Goal: Information Seeking & Learning: Compare options

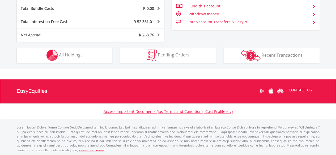
scroll to position [51, 101]
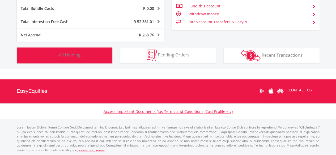
click at [80, 54] on span "All Holdings" at bounding box center [71, 55] width 24 height 6
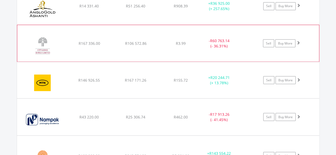
scroll to position [446, 0]
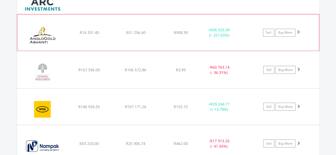
click at [297, 30] on span at bounding box center [298, 32] width 4 height 4
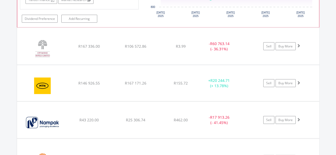
scroll to position [579, 0]
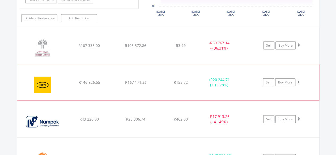
click at [298, 80] on span at bounding box center [298, 82] width 4 height 4
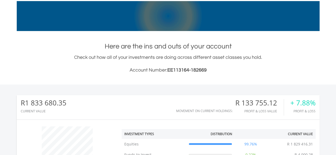
scroll to position [0, 0]
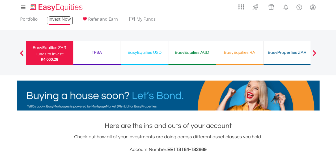
click at [49, 18] on link "Invest Now" at bounding box center [59, 20] width 26 height 8
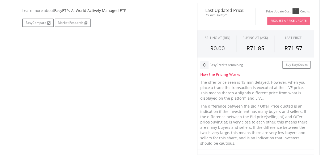
scroll to position [141, 0]
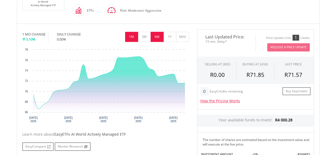
click at [162, 34] on button "6M" at bounding box center [156, 37] width 13 height 10
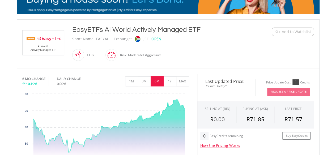
scroll to position [88, 0]
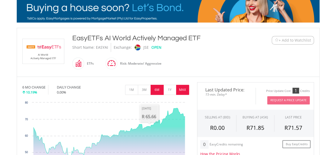
click at [180, 88] on button "MAX" at bounding box center [182, 90] width 13 height 10
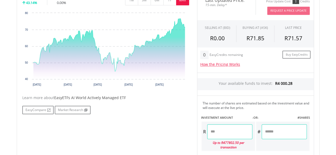
scroll to position [168, 0]
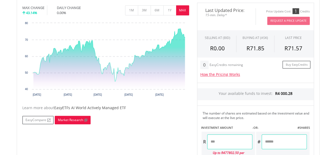
click at [70, 118] on link "Market Research" at bounding box center [73, 120] width 36 height 8
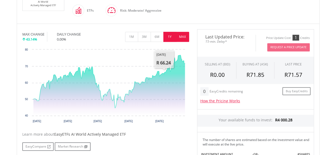
click at [168, 37] on button "1Y" at bounding box center [169, 37] width 13 height 10
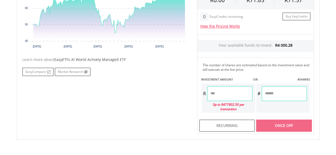
scroll to position [221, 0]
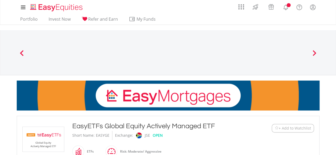
scroll to position [133, 0]
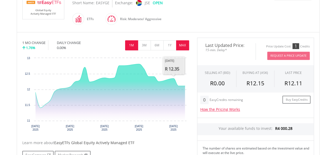
click at [179, 45] on button "MAX" at bounding box center [182, 45] width 13 height 10
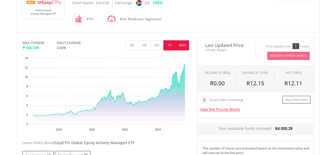
click at [171, 47] on button "1Y" at bounding box center [169, 45] width 13 height 10
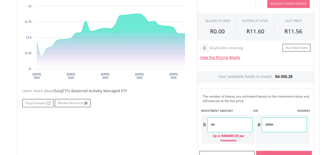
scroll to position [159, 0]
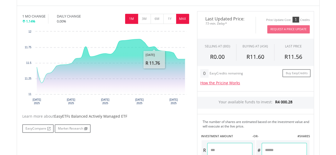
click at [180, 18] on button "MAX" at bounding box center [182, 19] width 13 height 10
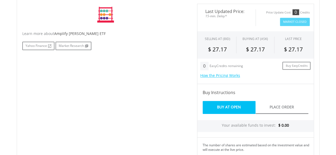
scroll to position [128, 0]
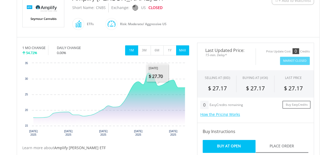
click at [181, 49] on button "MAX" at bounding box center [182, 50] width 13 height 10
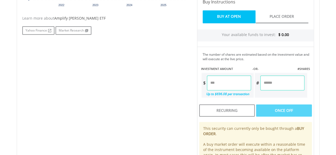
scroll to position [261, 0]
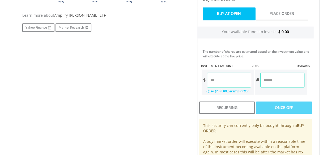
click at [92, 16] on span "Amplify Seymour Cannabis ETF" at bounding box center [79, 15] width 51 height 5
click at [91, 15] on span "Amplify Seymour Cannabis ETF" at bounding box center [79, 15] width 51 height 5
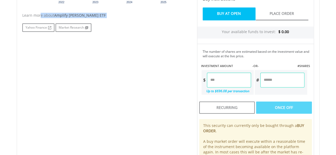
click at [91, 15] on span "Amplify Seymour Cannabis ETF" at bounding box center [79, 15] width 51 height 5
click at [44, 27] on link "Yahoo Finance" at bounding box center [38, 27] width 32 height 8
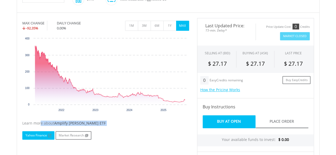
scroll to position [101, 0]
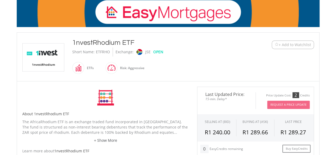
scroll to position [106, 0]
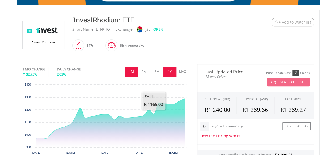
click at [172, 68] on button "1Y" at bounding box center [169, 72] width 13 height 10
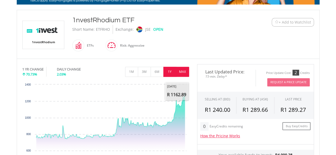
click at [179, 78] on div "1 YR CHANGE 70.73% DAILY CHANGE 2.03% 1M 3M 6M 1Y MAX" at bounding box center [105, 73] width 167 height 18
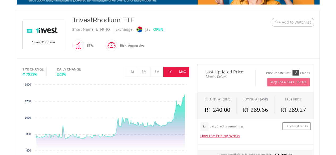
click at [180, 72] on button "MAX" at bounding box center [182, 72] width 13 height 10
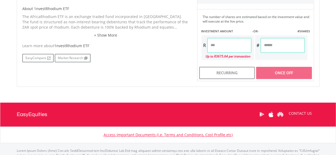
scroll to position [265, 0]
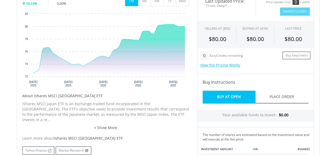
scroll to position [186, 0]
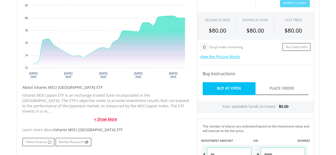
click at [103, 117] on link "+ Show More" at bounding box center [105, 119] width 167 height 5
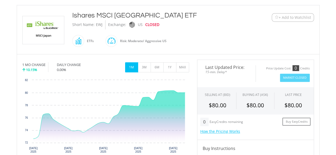
scroll to position [106, 0]
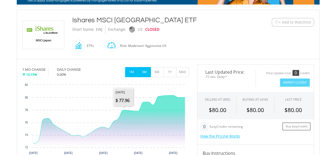
click at [147, 72] on button "3M" at bounding box center [144, 72] width 13 height 10
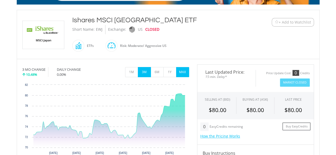
click at [179, 73] on button "MAX" at bounding box center [182, 72] width 13 height 10
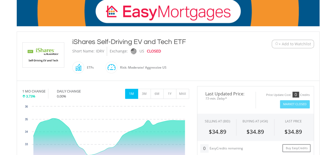
scroll to position [80, 0]
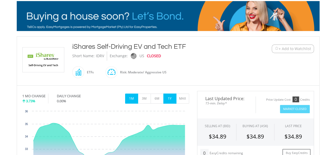
click at [167, 100] on button "1Y" at bounding box center [169, 99] width 13 height 10
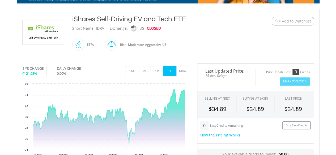
scroll to position [133, 0]
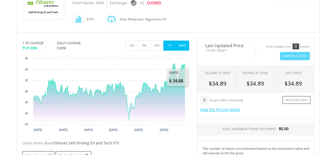
click at [184, 43] on button "MAX" at bounding box center [182, 46] width 13 height 10
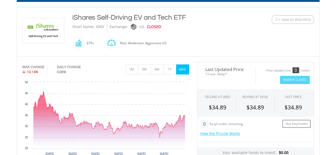
scroll to position [53, 0]
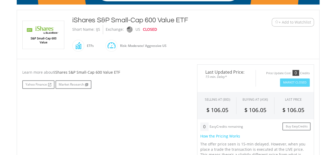
scroll to position [106, 0]
